Goal: Information Seeking & Learning: Learn about a topic

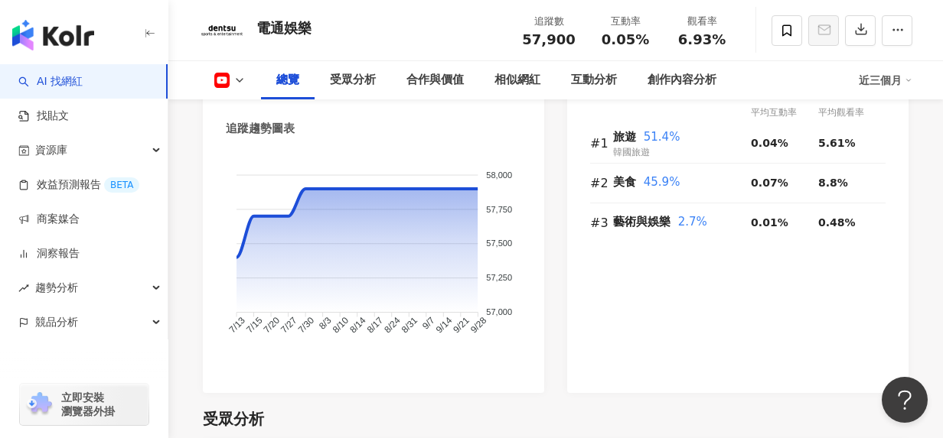
scroll to position [1168, 0]
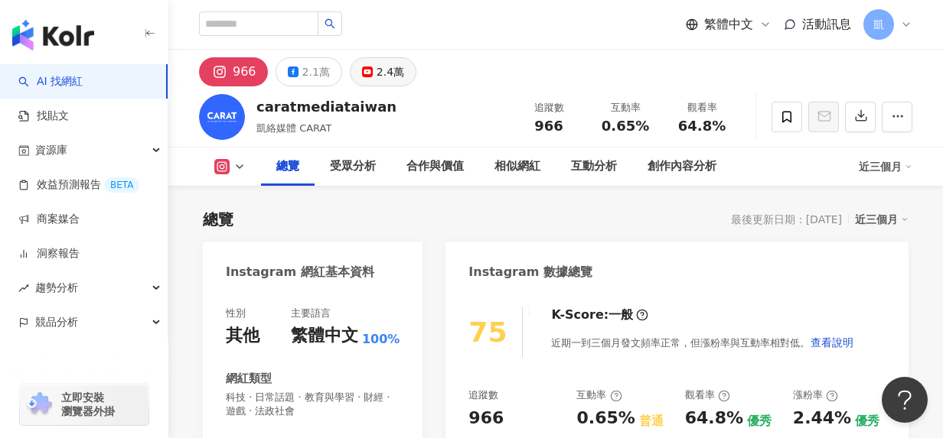
click at [376, 78] on div "2.4萬" at bounding box center [390, 71] width 28 height 21
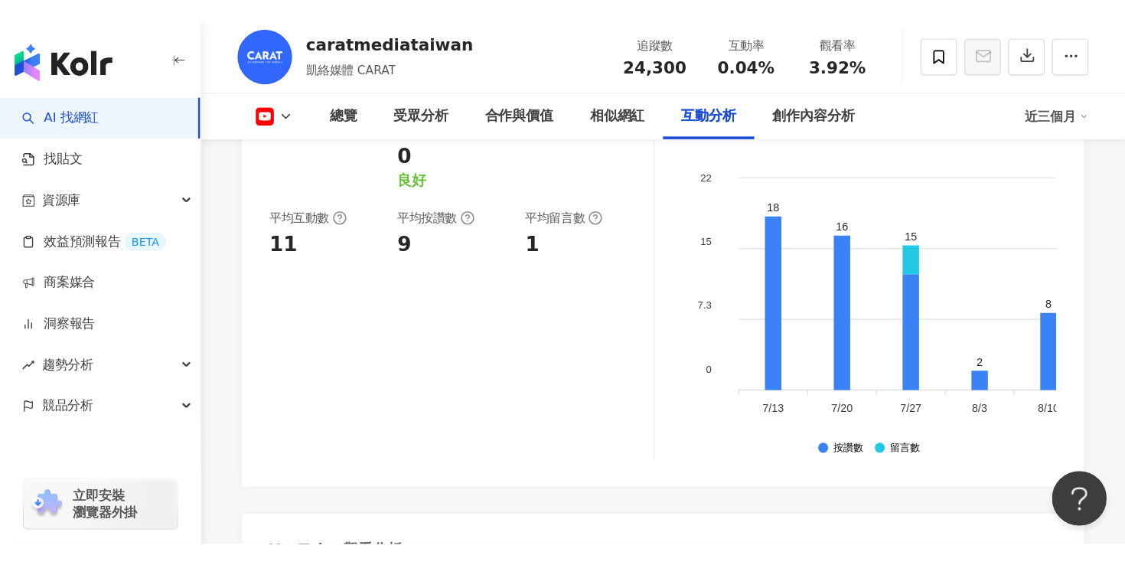
scroll to position [2774, 0]
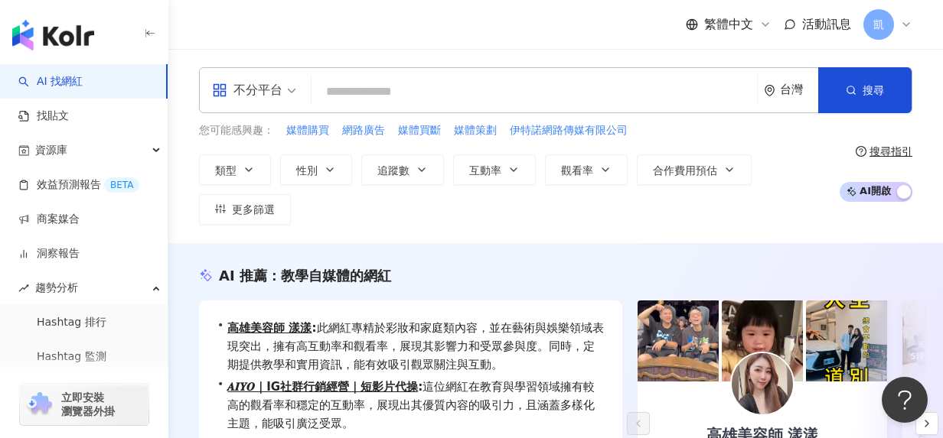
click at [474, 31] on div "繁體中文 活動訊息 凱" at bounding box center [555, 24] width 713 height 49
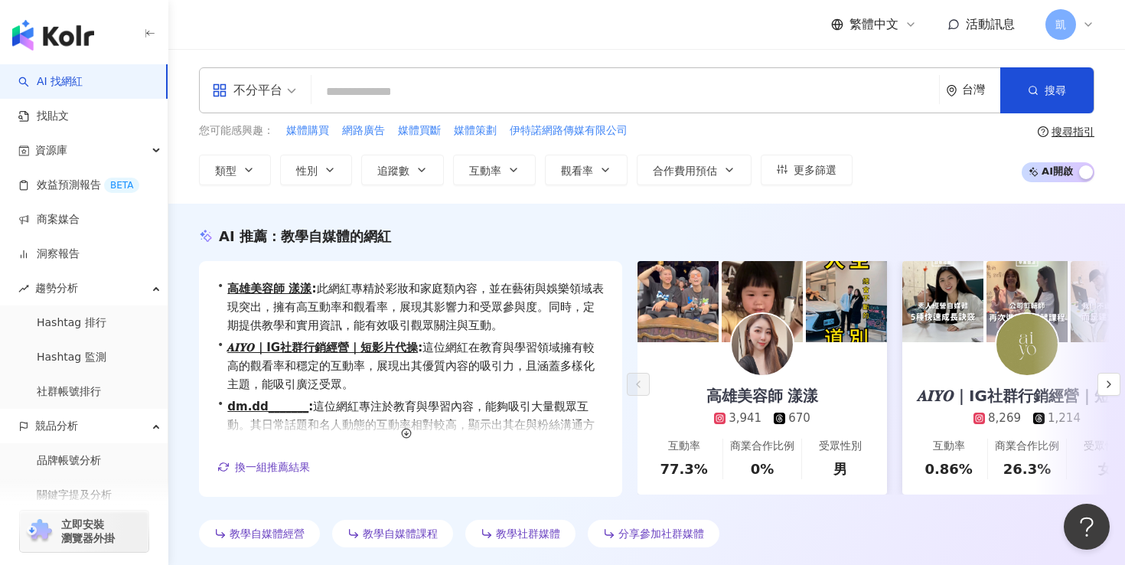
click at [402, 105] on input "search" at bounding box center [625, 91] width 615 height 29
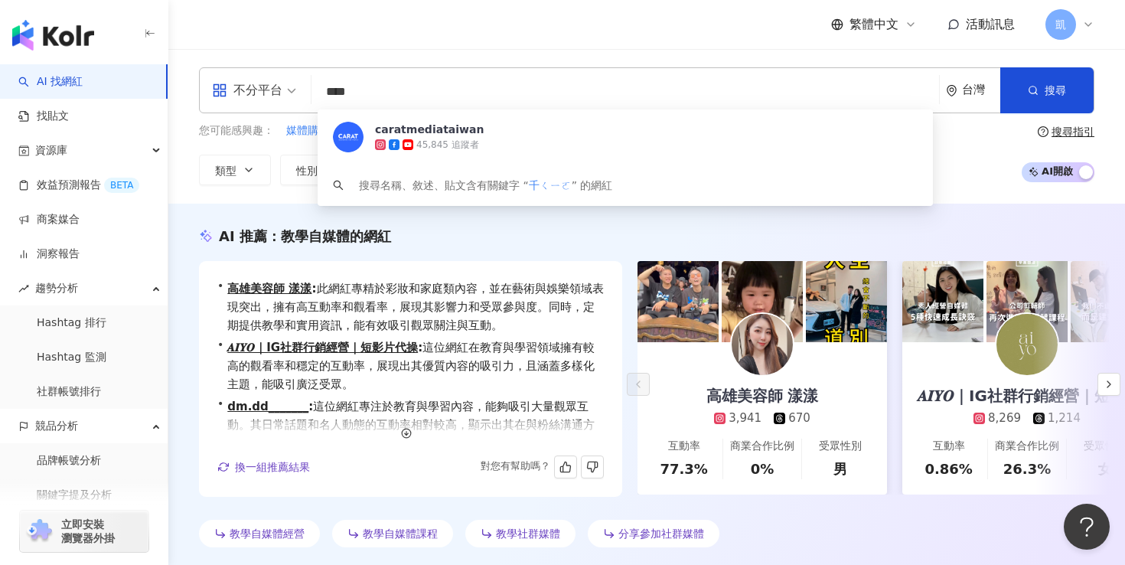
type input "**"
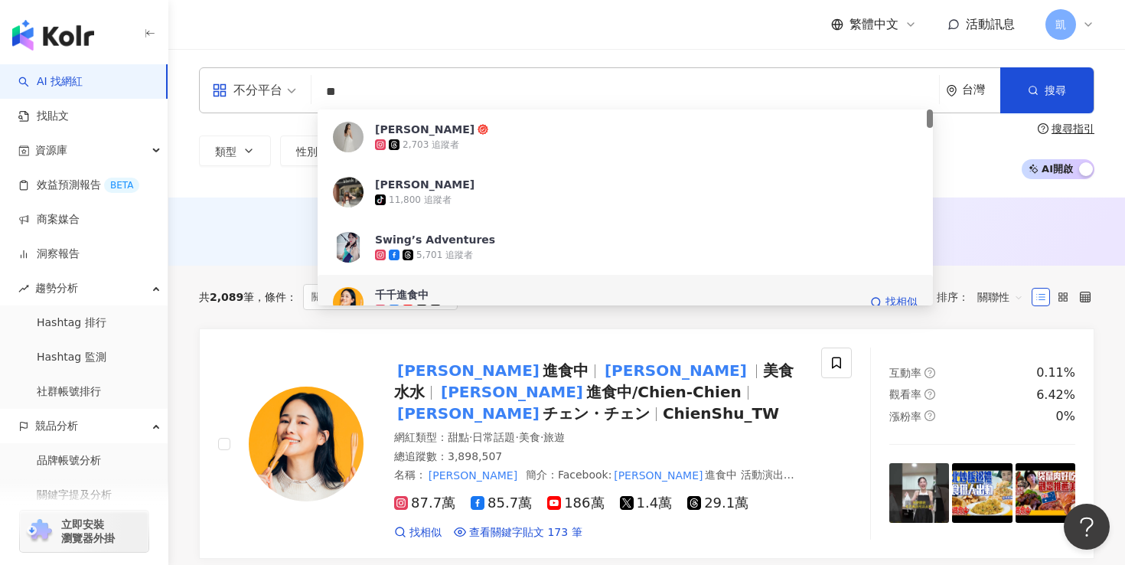
click at [409, 293] on div "千千進食中" at bounding box center [402, 294] width 54 height 15
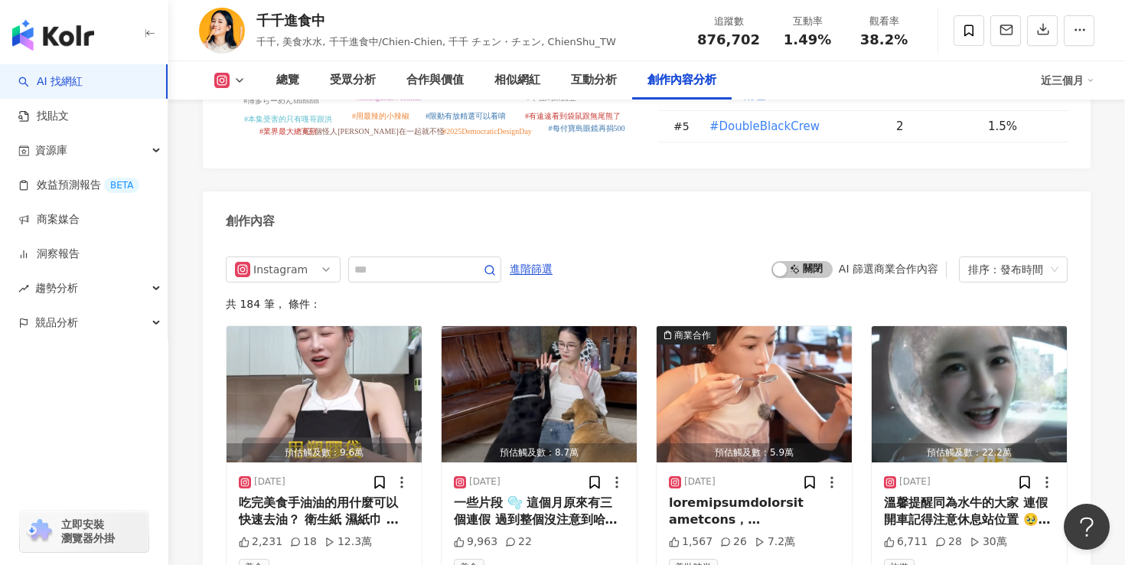
scroll to position [4669, 0]
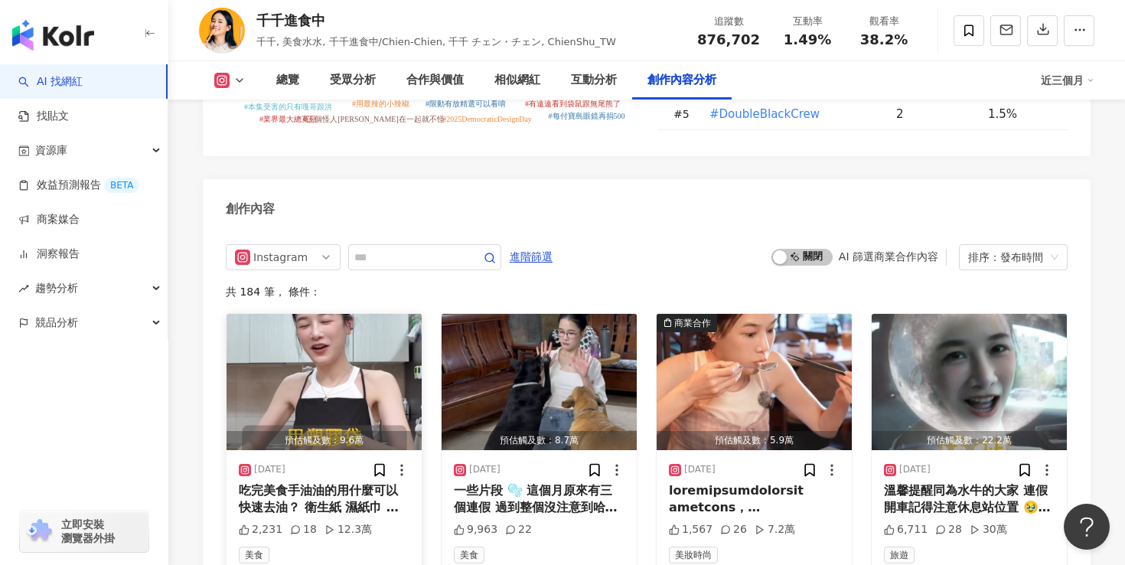
click at [327, 482] on div "吃完美食手油油的用什麼可以快速去油？ 衛生紙 濕紙巾 都不對！！！ 答案真的是 #千千好吃驚 連假大家無聊可以實測一下（？哈哈" at bounding box center [324, 499] width 171 height 34
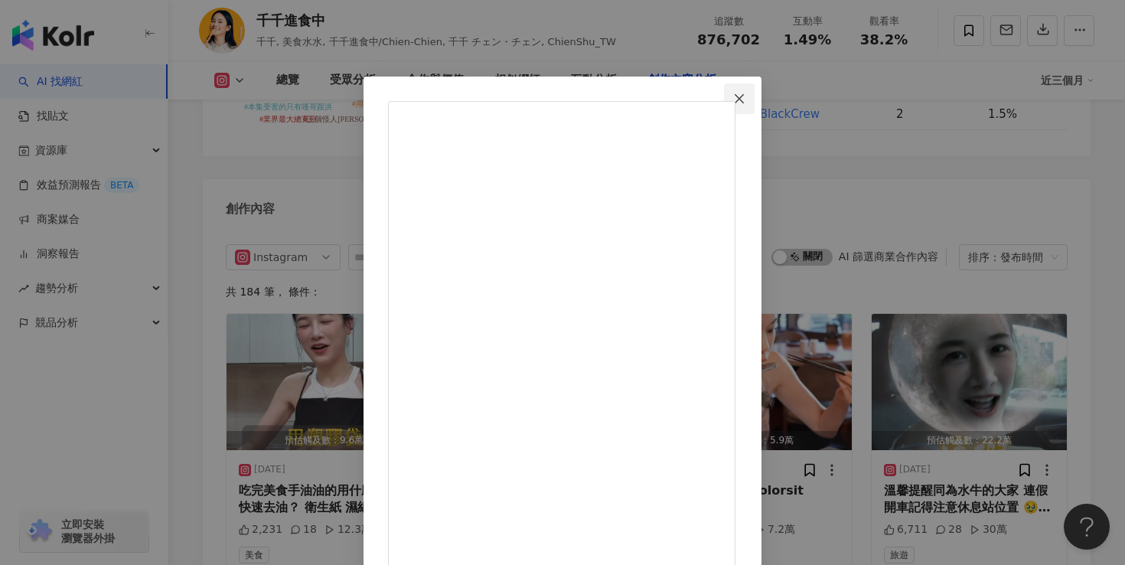
click at [745, 95] on icon "close" at bounding box center [739, 99] width 12 height 12
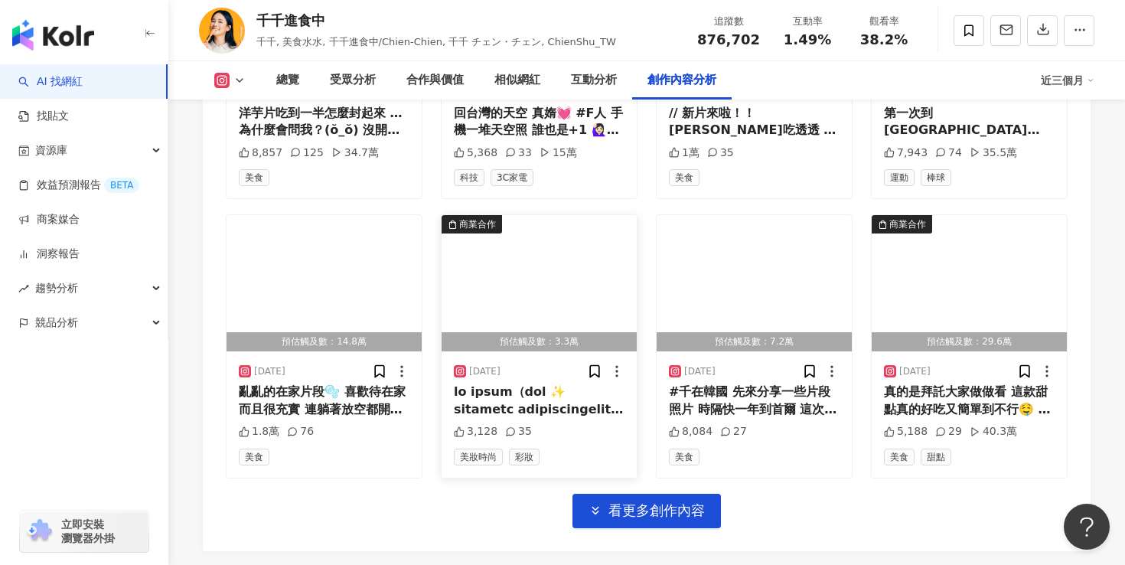
scroll to position [5255, 0]
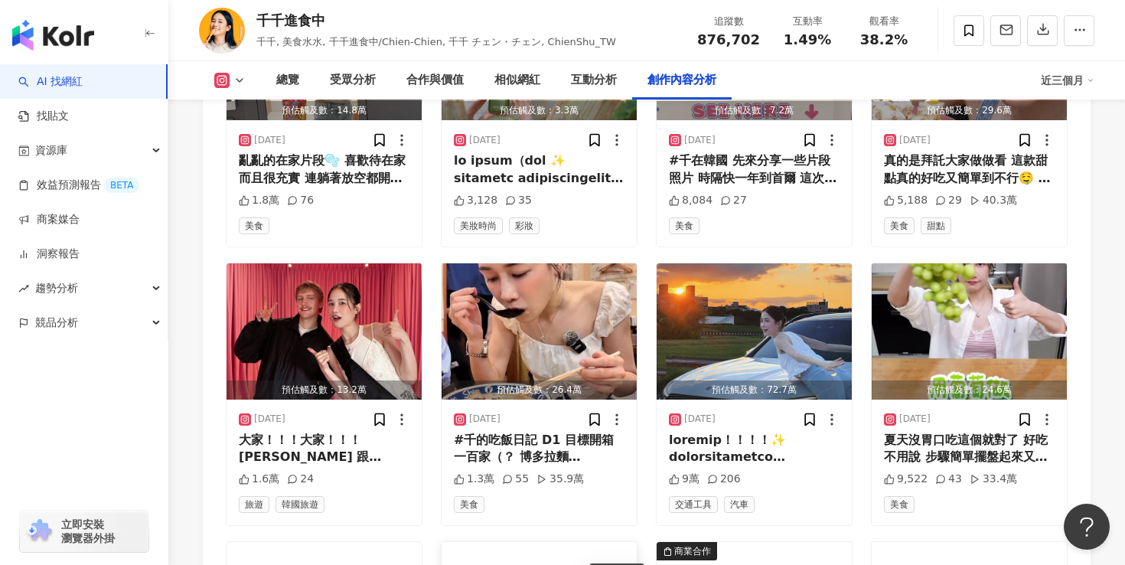
scroll to position [5540, 0]
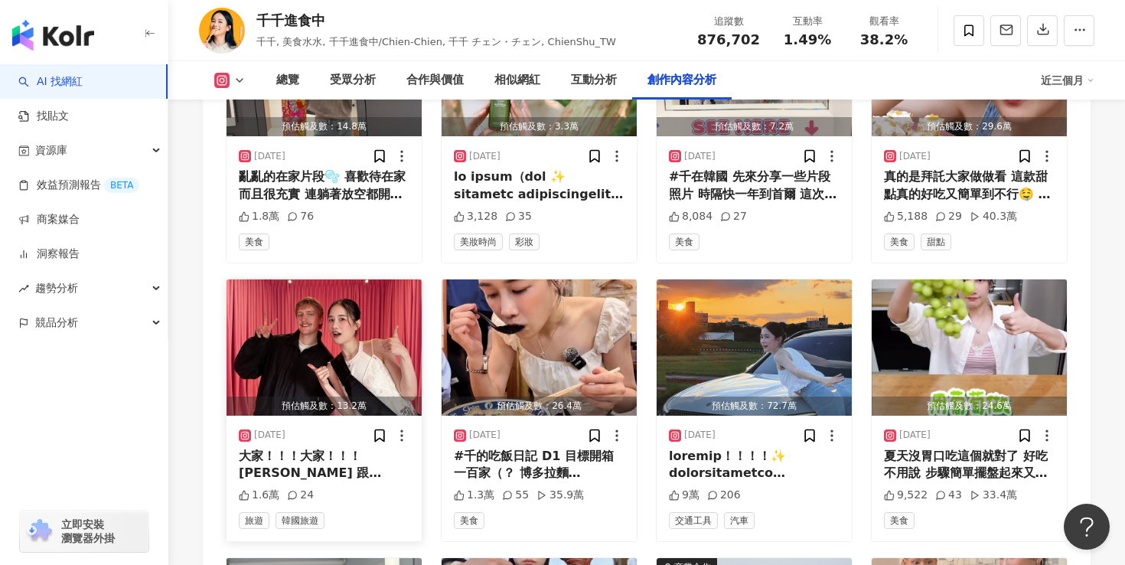
click at [303, 279] on img "button" at bounding box center [323, 347] width 195 height 136
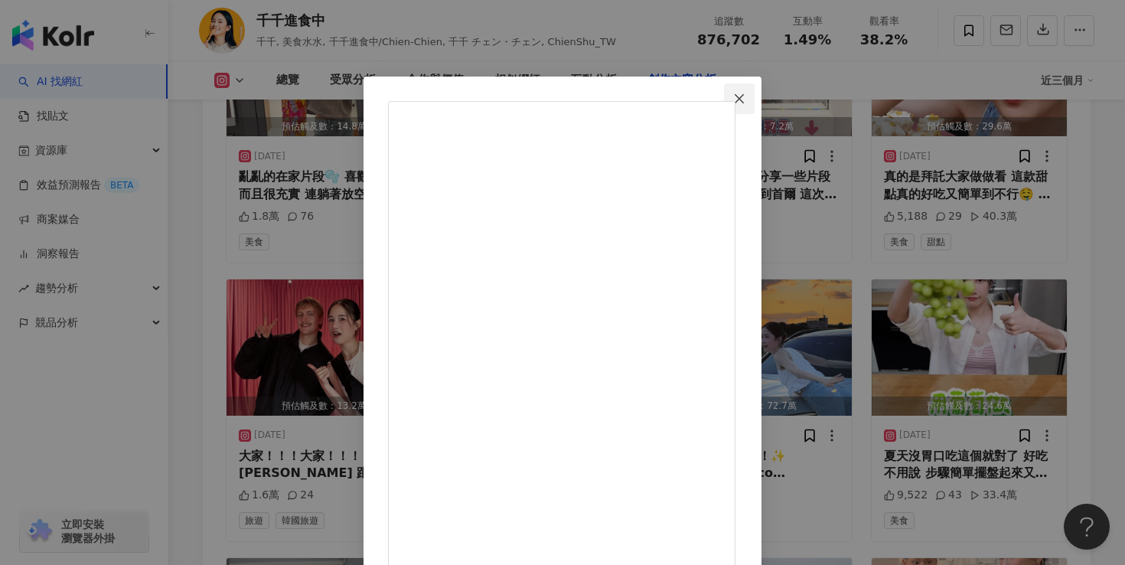
click at [745, 99] on icon "close" at bounding box center [739, 99] width 12 height 12
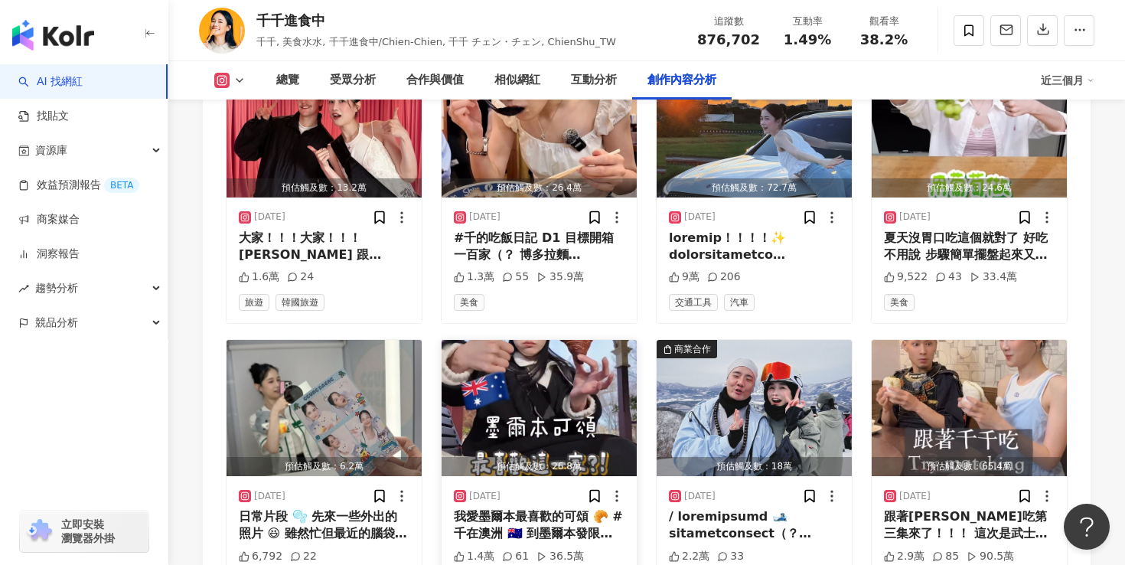
scroll to position [5762, 0]
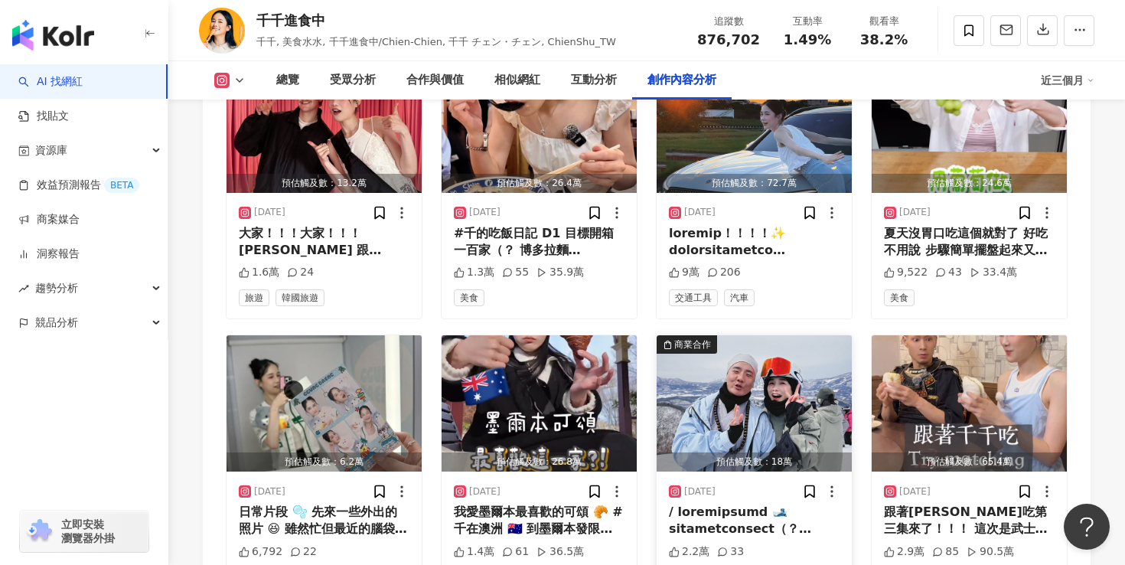
click at [700, 335] on img "button" at bounding box center [753, 403] width 195 height 136
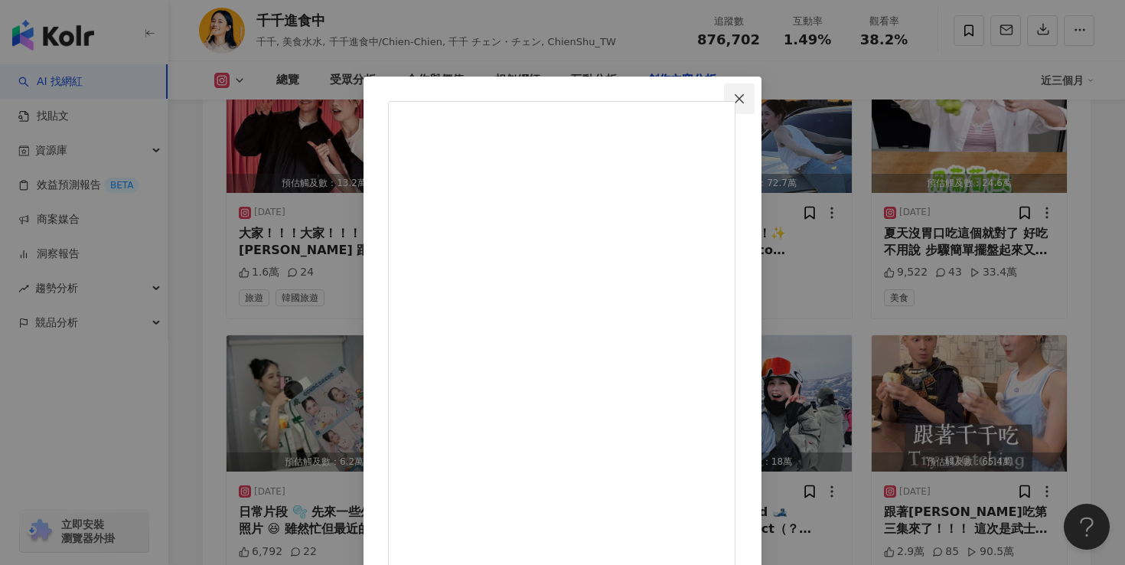
click at [754, 104] on span "Close" at bounding box center [739, 99] width 31 height 12
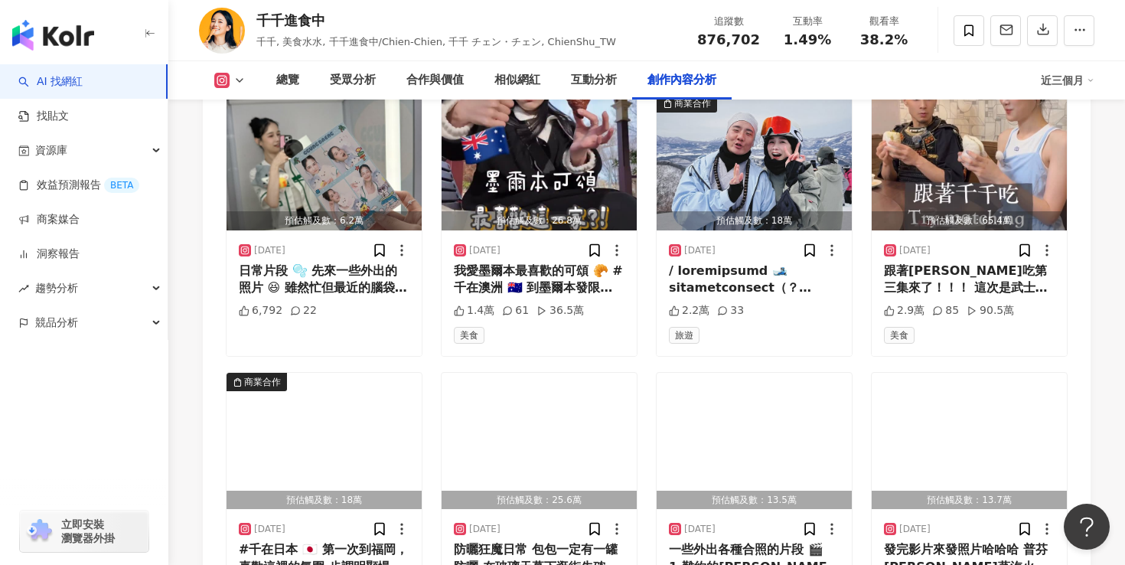
scroll to position [6012, 0]
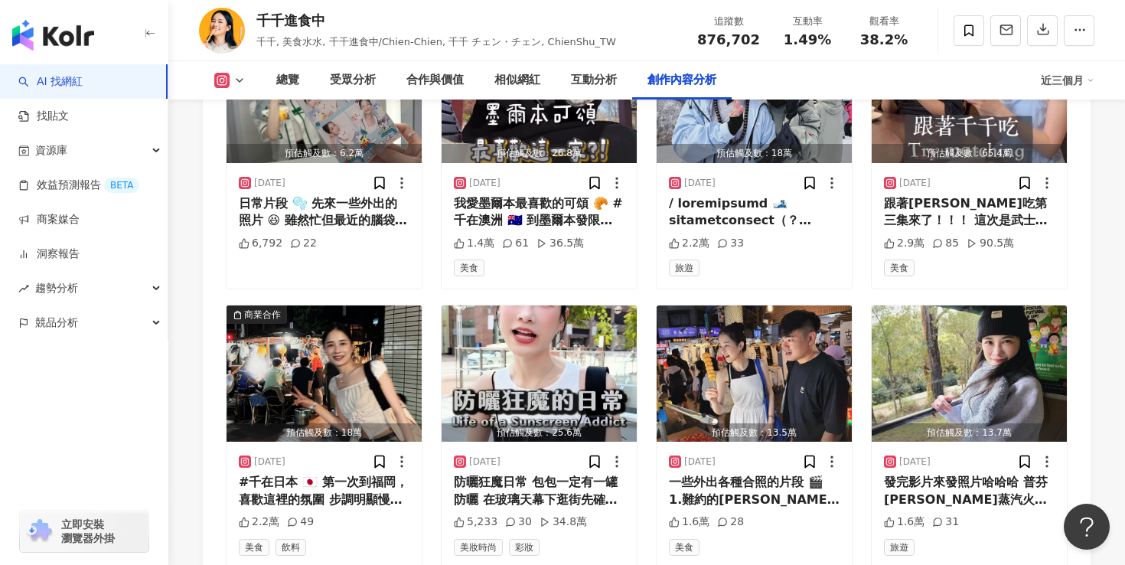
scroll to position [6076, 0]
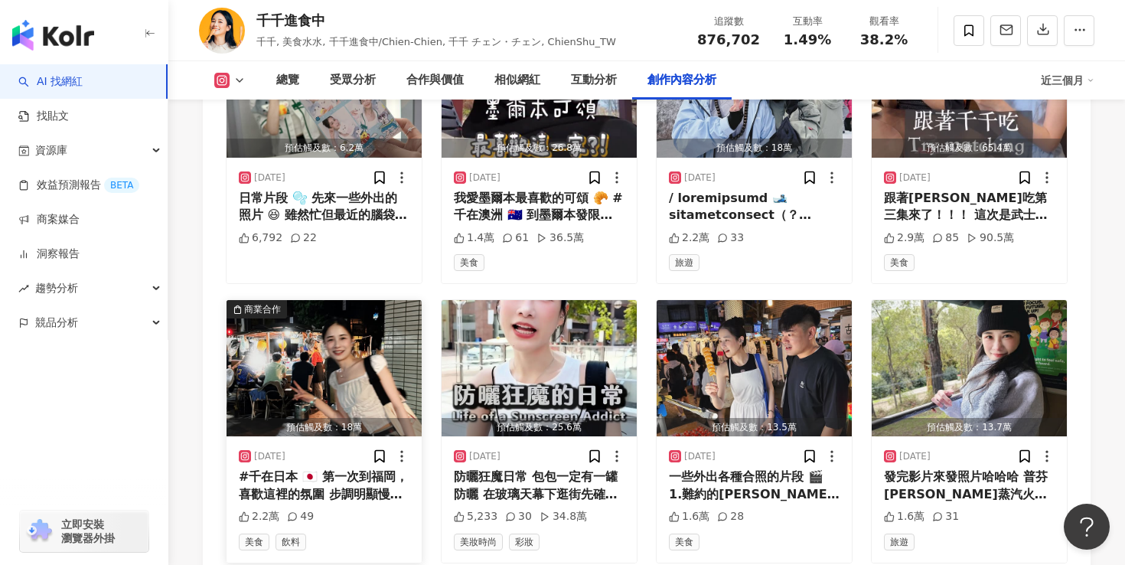
click at [308, 300] on img "button" at bounding box center [323, 368] width 195 height 136
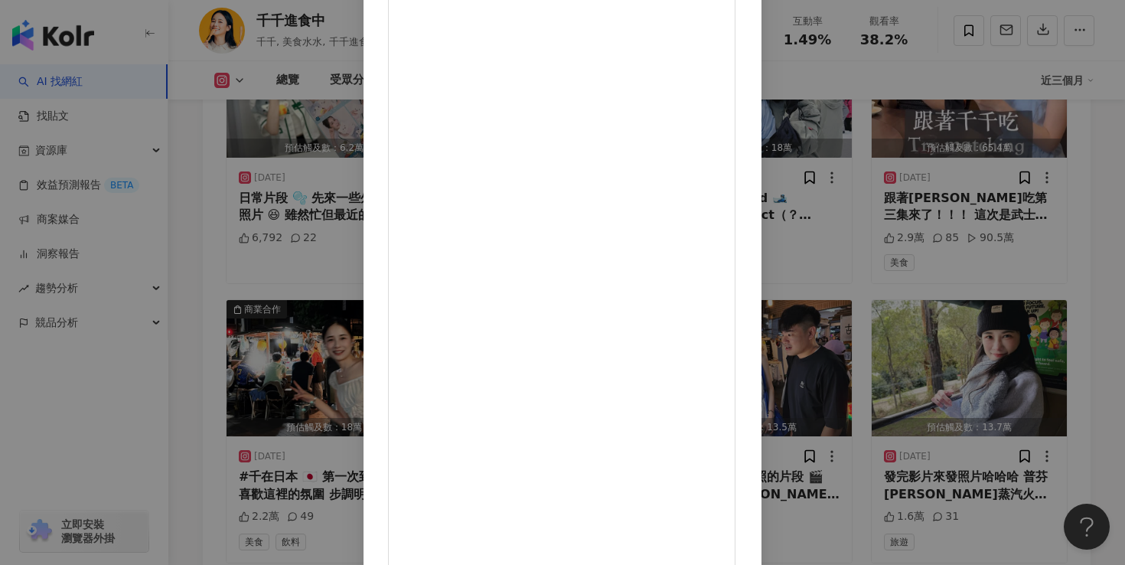
scroll to position [0, 0]
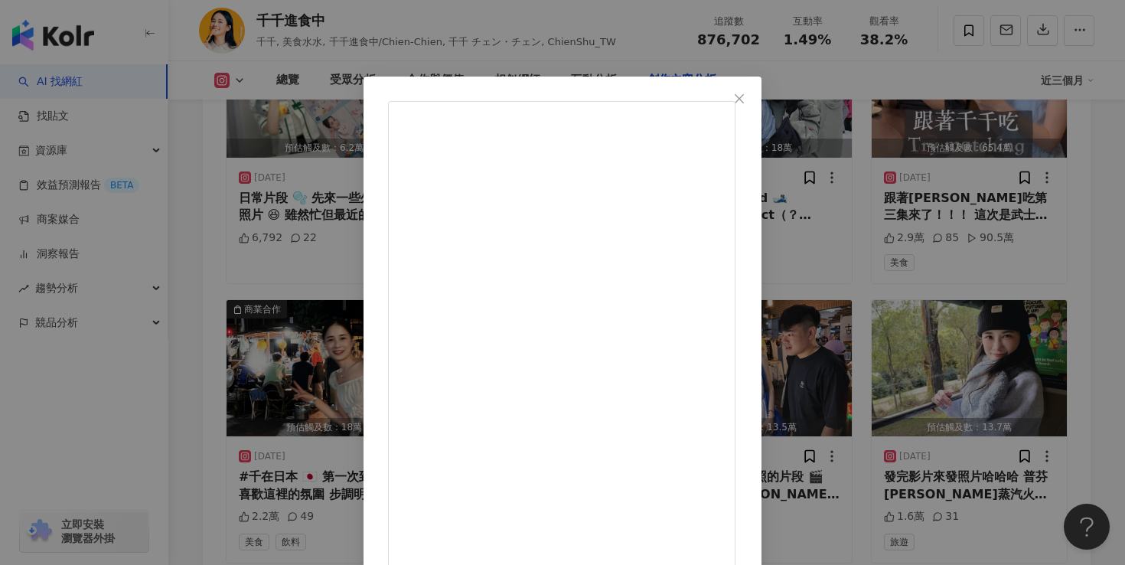
click at [745, 93] on icon "close" at bounding box center [739, 99] width 12 height 12
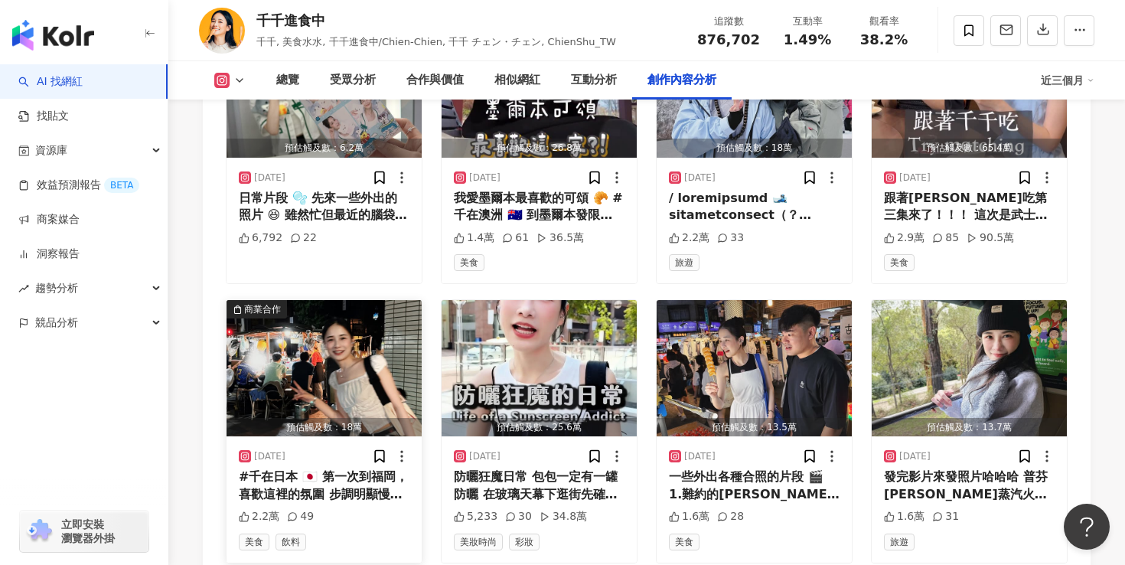
click at [303, 300] on img "button" at bounding box center [323, 368] width 195 height 136
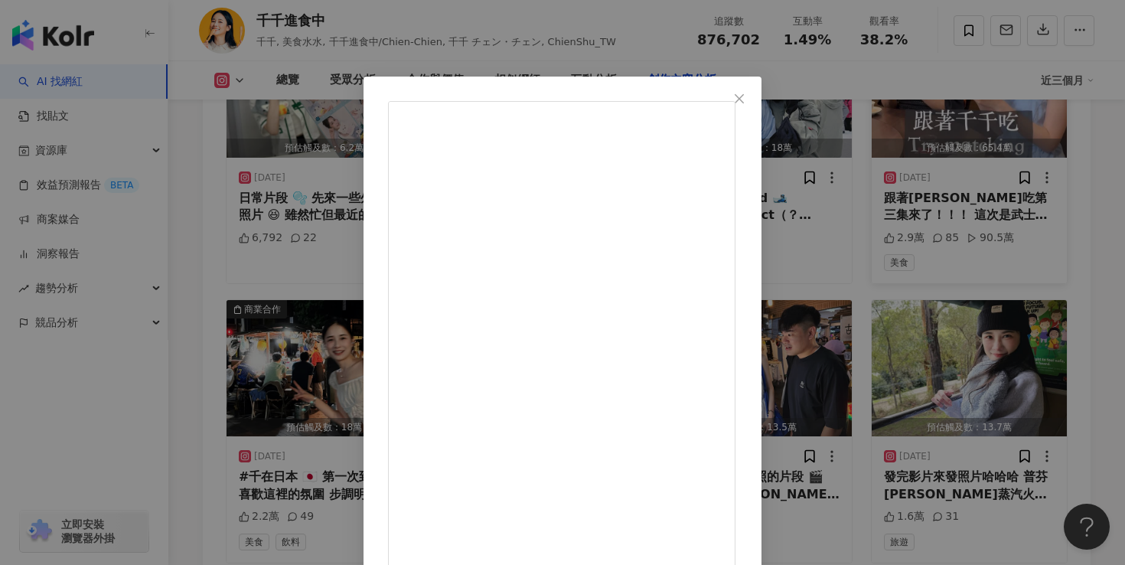
click at [745, 102] on icon "close" at bounding box center [739, 99] width 12 height 12
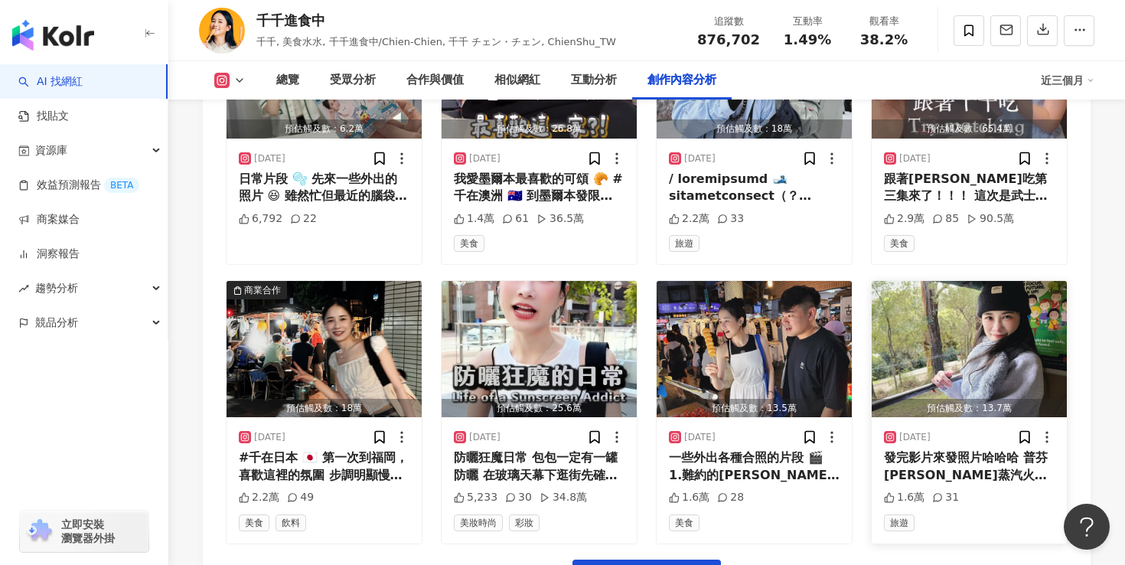
scroll to position [6097, 0]
